Goal: Task Accomplishment & Management: Use online tool/utility

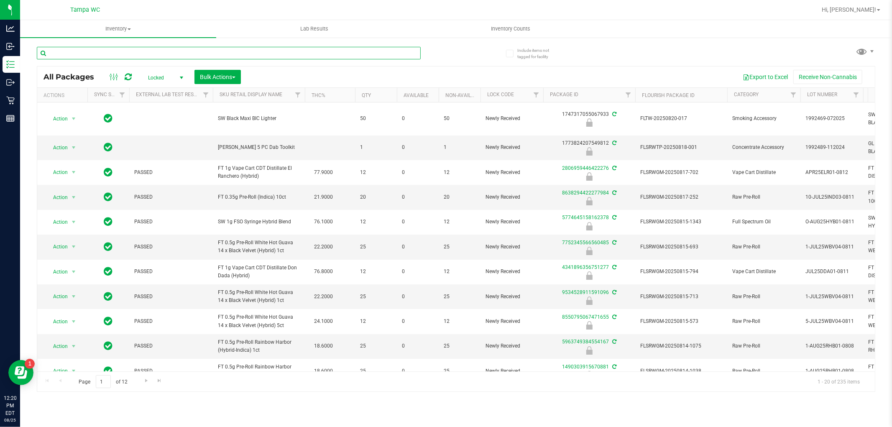
click at [166, 56] on input "text" at bounding box center [229, 53] width 384 height 13
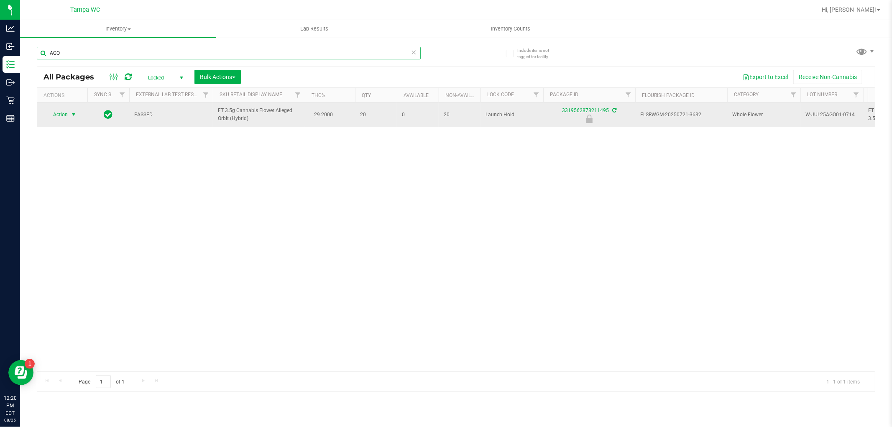
type input "AGO"
click at [70, 115] on span "select" at bounding box center [73, 114] width 7 height 7
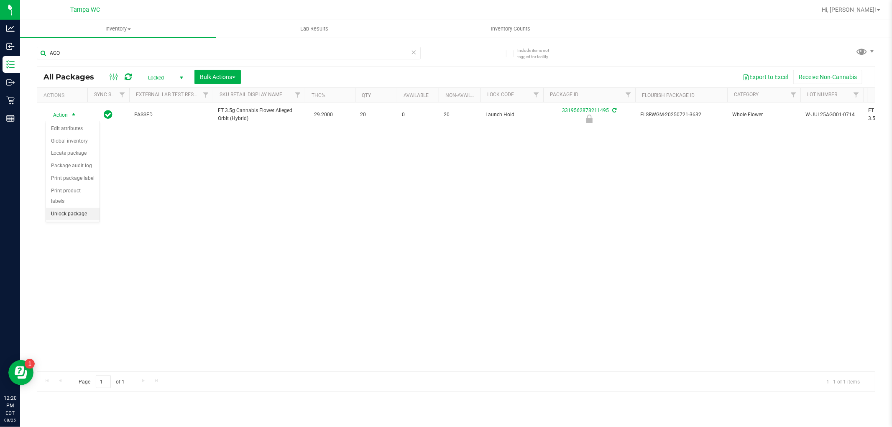
click at [65, 213] on li "Unlock package" at bounding box center [73, 214] width 54 height 13
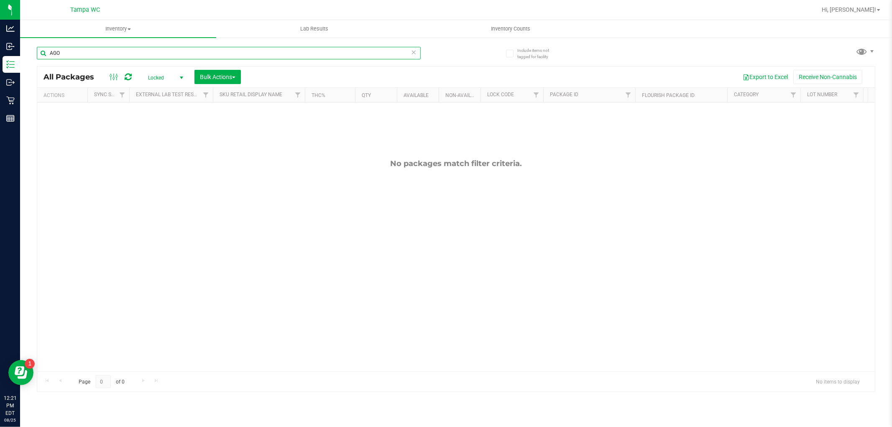
click at [94, 52] on input "AGO" at bounding box center [229, 53] width 384 height 13
drag, startPoint x: 94, startPoint y: 53, endPoint x: 91, endPoint y: 56, distance: 4.8
click at [92, 56] on input "AGO" at bounding box center [229, 53] width 384 height 13
click at [89, 59] on input "AGO" at bounding box center [229, 53] width 384 height 13
click at [88, 59] on input "AGO" at bounding box center [229, 53] width 384 height 13
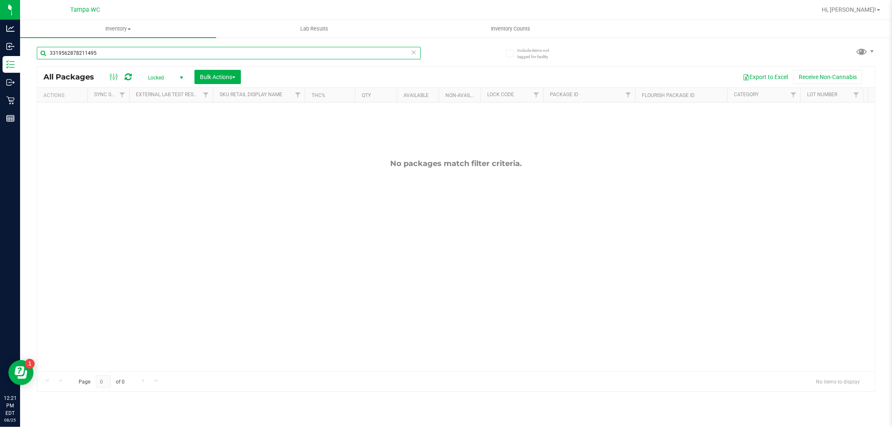
type input "3319562878211495"
click at [165, 75] on span "Locked" at bounding box center [164, 78] width 46 height 12
click at [172, 89] on li "Active Only" at bounding box center [163, 91] width 45 height 13
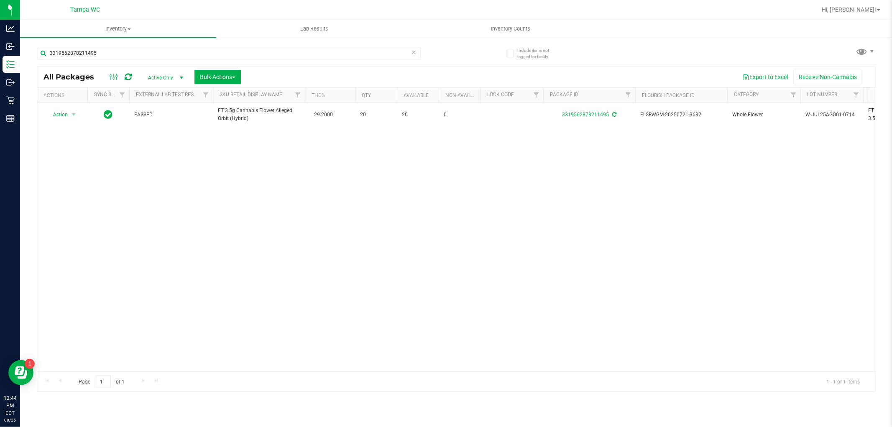
click at [411, 53] on icon at bounding box center [414, 52] width 6 height 10
click at [402, 54] on input "text" at bounding box center [229, 53] width 384 height 13
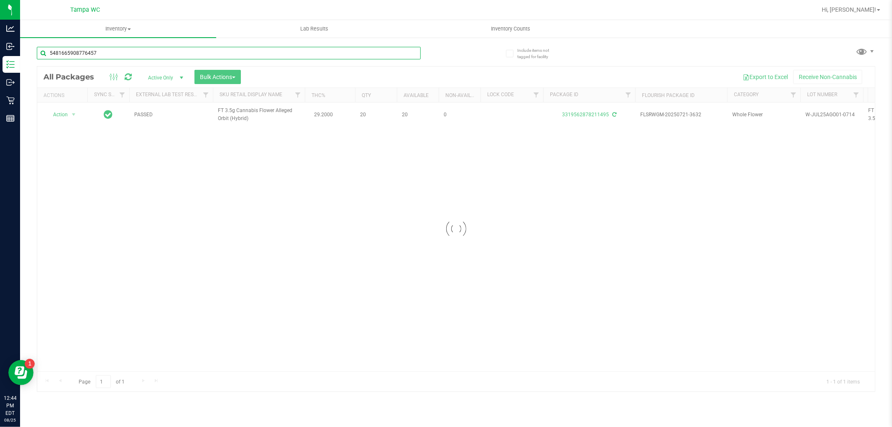
type input "5481665908776457"
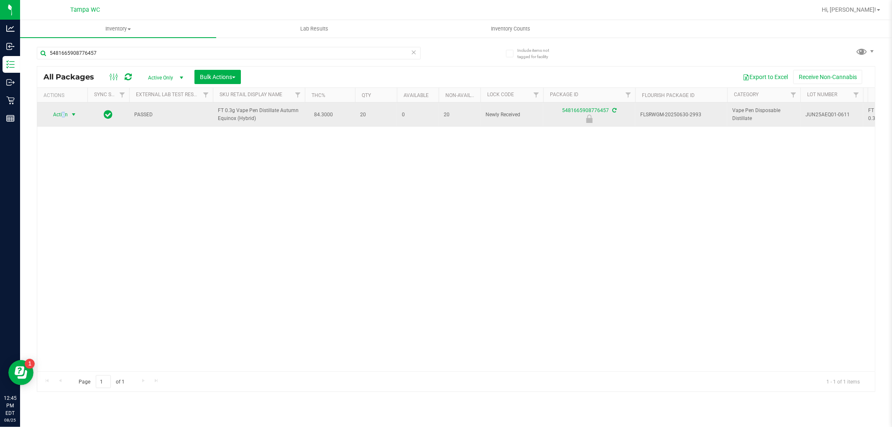
click at [65, 115] on span "Action" at bounding box center [57, 115] width 23 height 12
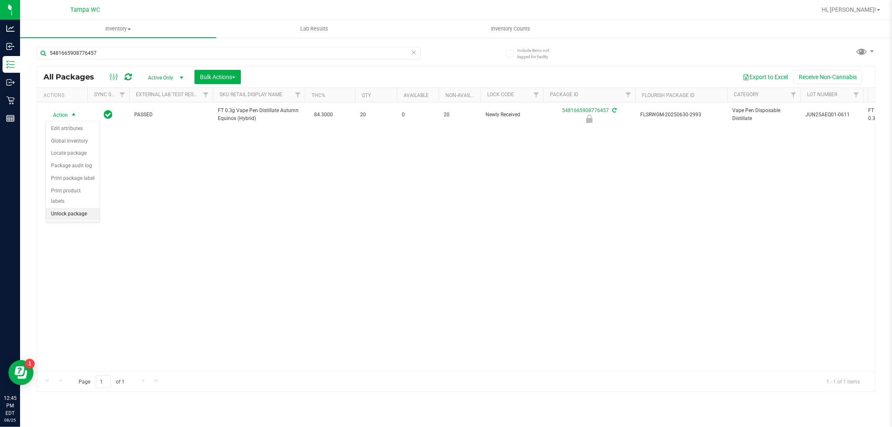
click at [84, 210] on li "Unlock package" at bounding box center [73, 214] width 54 height 13
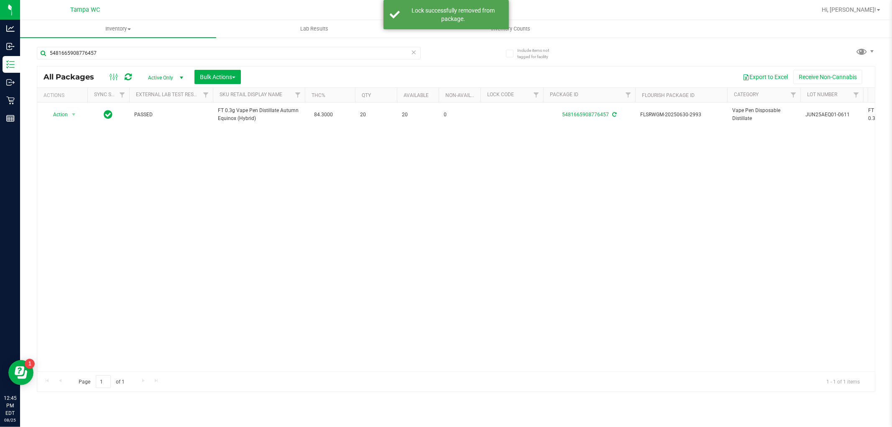
click at [416, 55] on icon at bounding box center [414, 52] width 6 height 10
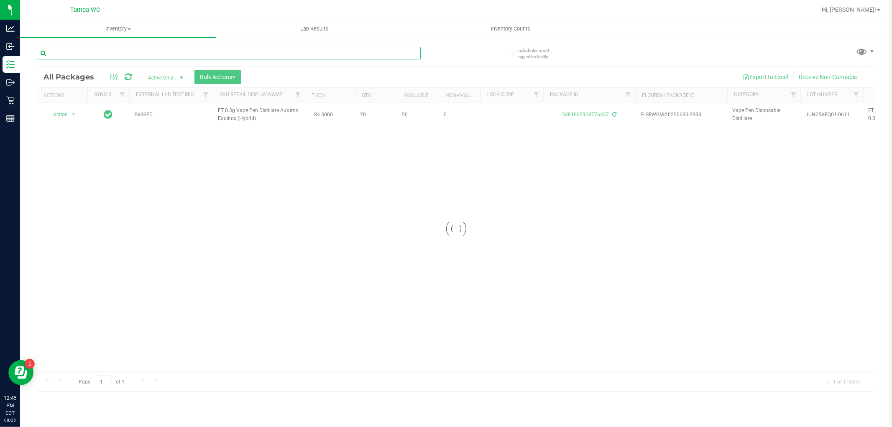
click at [391, 52] on input "text" at bounding box center [229, 53] width 384 height 13
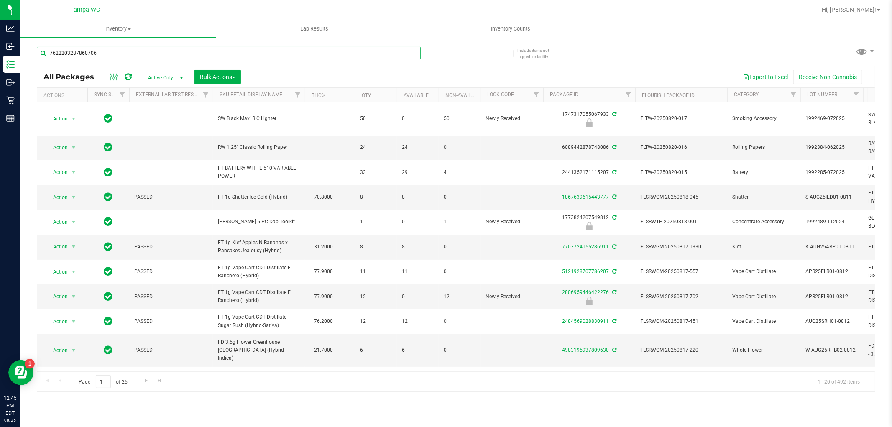
type input "7622203287860706"
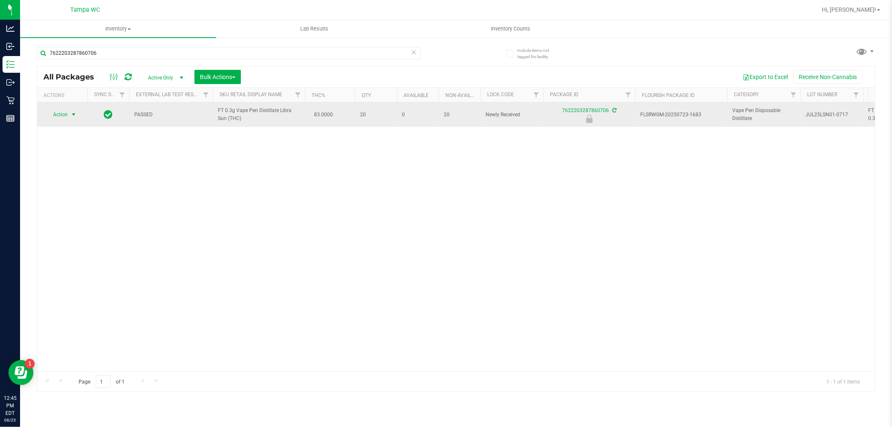
click at [64, 117] on span "Action" at bounding box center [57, 115] width 23 height 12
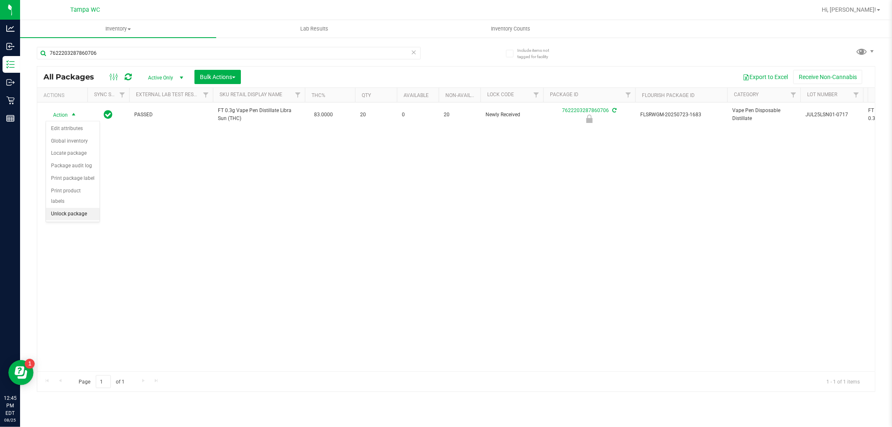
click at [86, 212] on li "Unlock package" at bounding box center [73, 214] width 54 height 13
